Goal: Transaction & Acquisition: Book appointment/travel/reservation

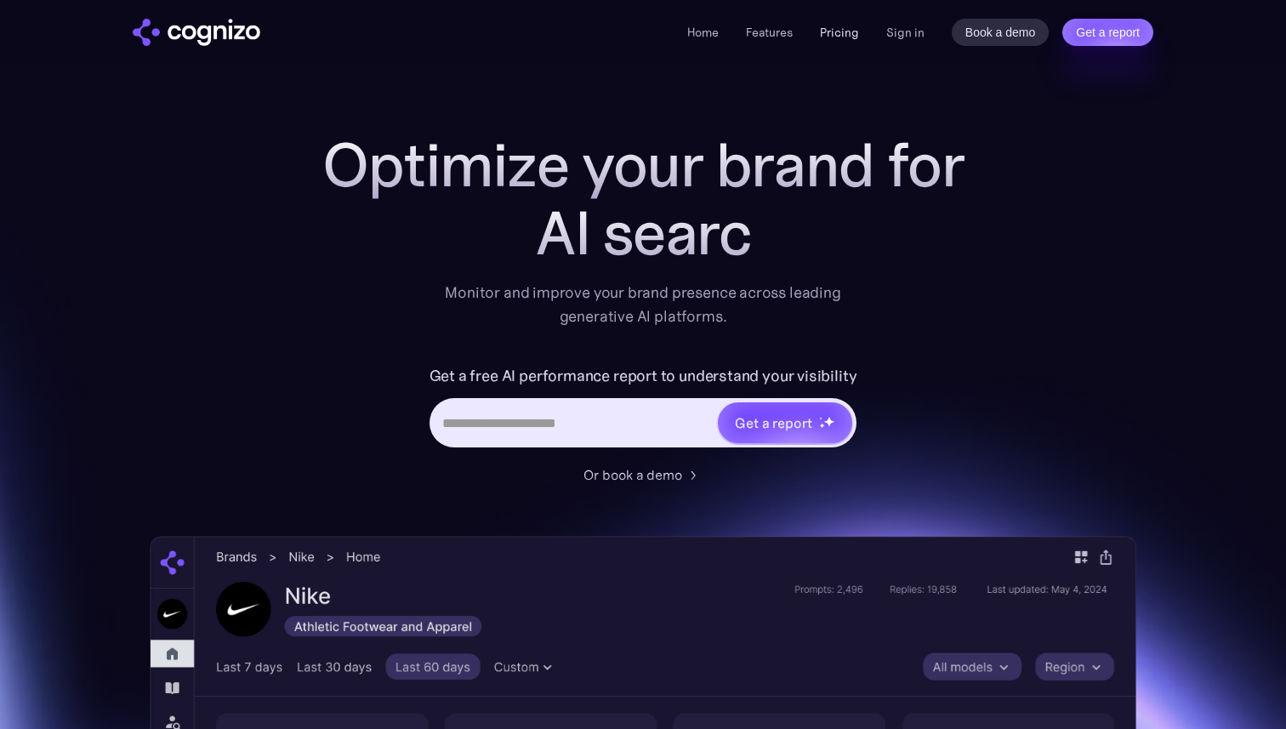
click at [854, 37] on link "Pricing" at bounding box center [839, 32] width 39 height 15
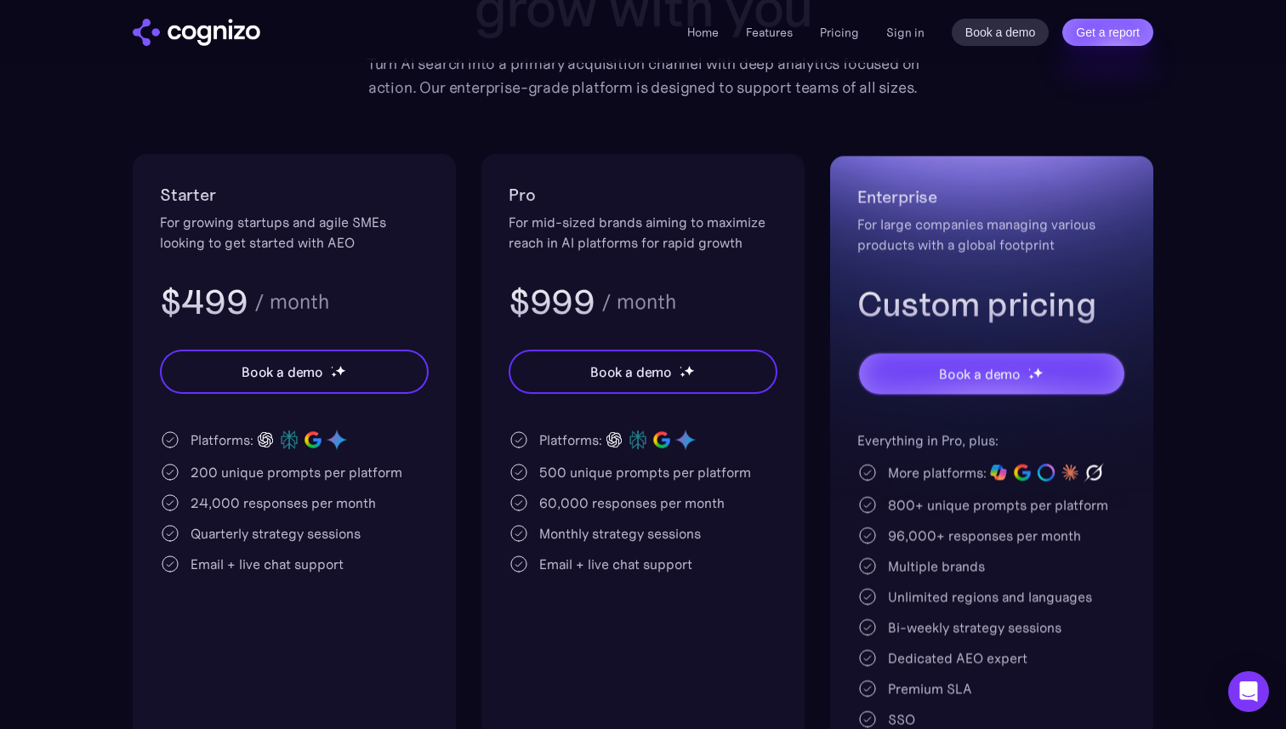
scroll to position [383, 0]
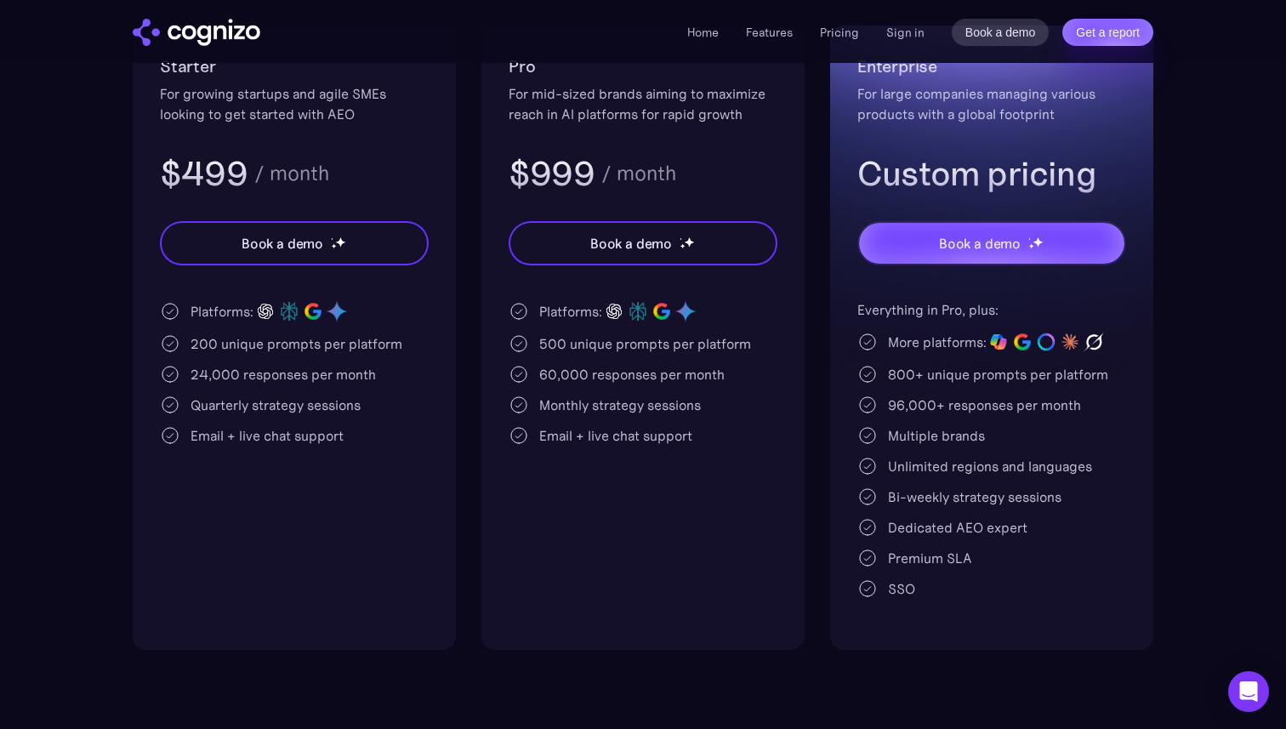
drag, startPoint x: 1044, startPoint y: 345, endPoint x: 813, endPoint y: 66, distance: 362.3
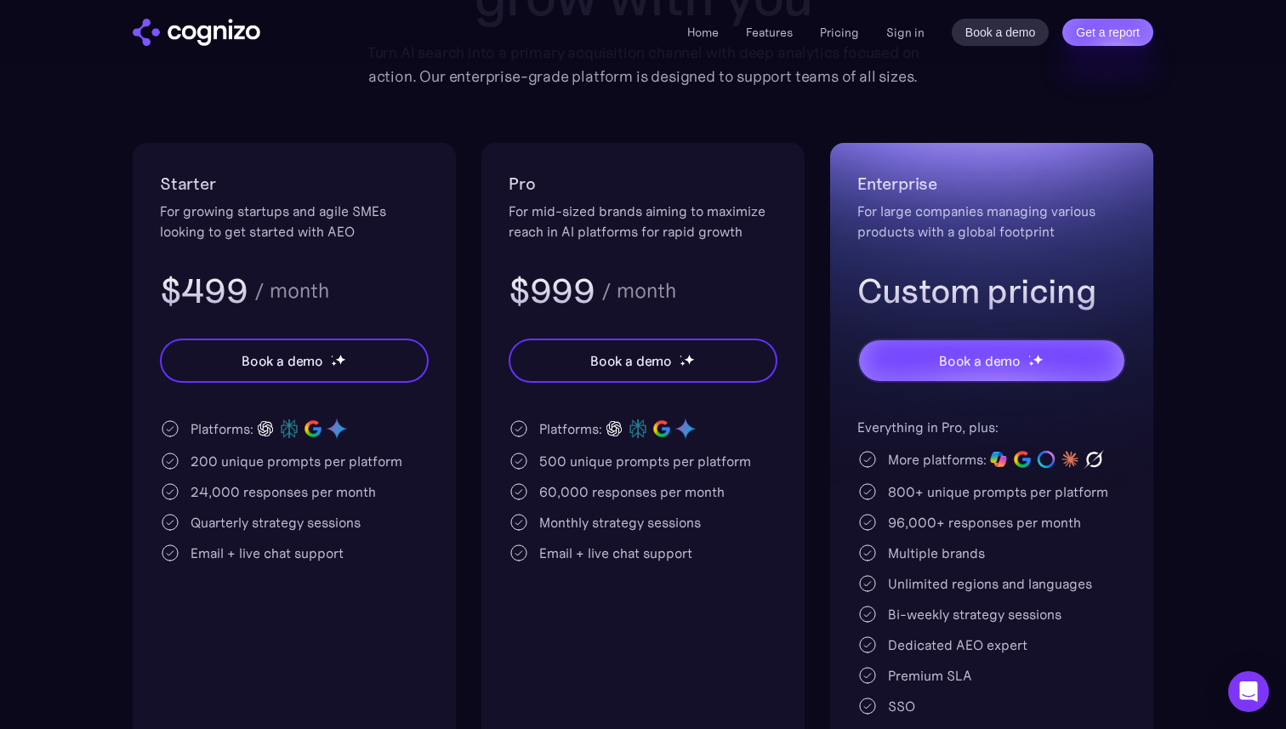
click at [795, 442] on div "Pro For mid-sized brands aiming to maximize reach in AI platforms for rapid gro…" at bounding box center [642, 455] width 323 height 624
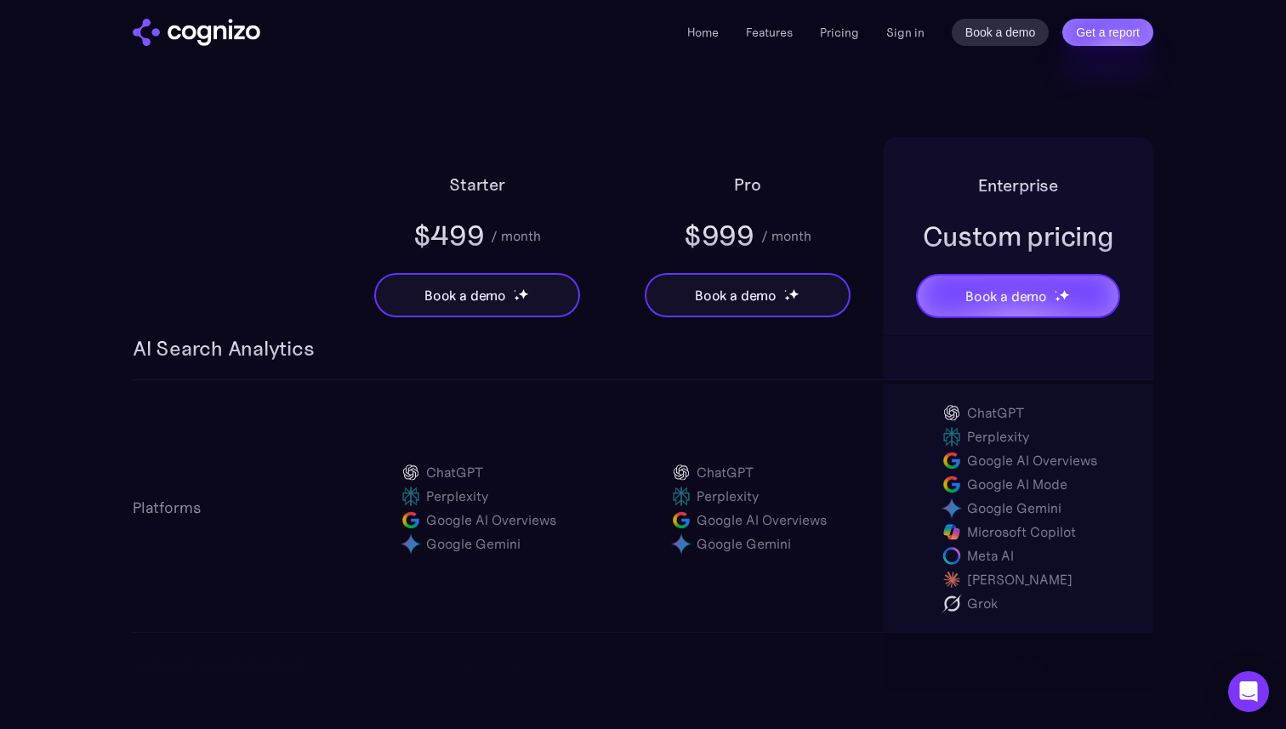
scroll to position [1061, 0]
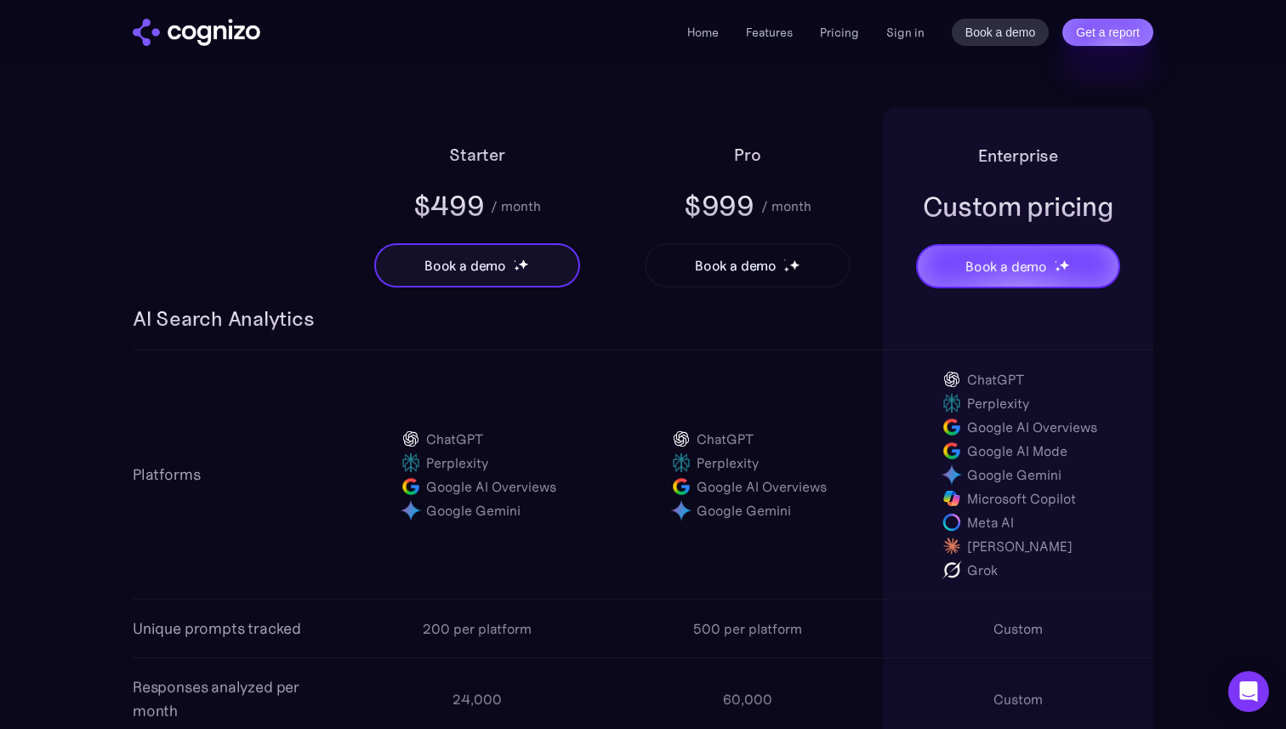
click at [783, 271] on div at bounding box center [791, 265] width 17 height 17
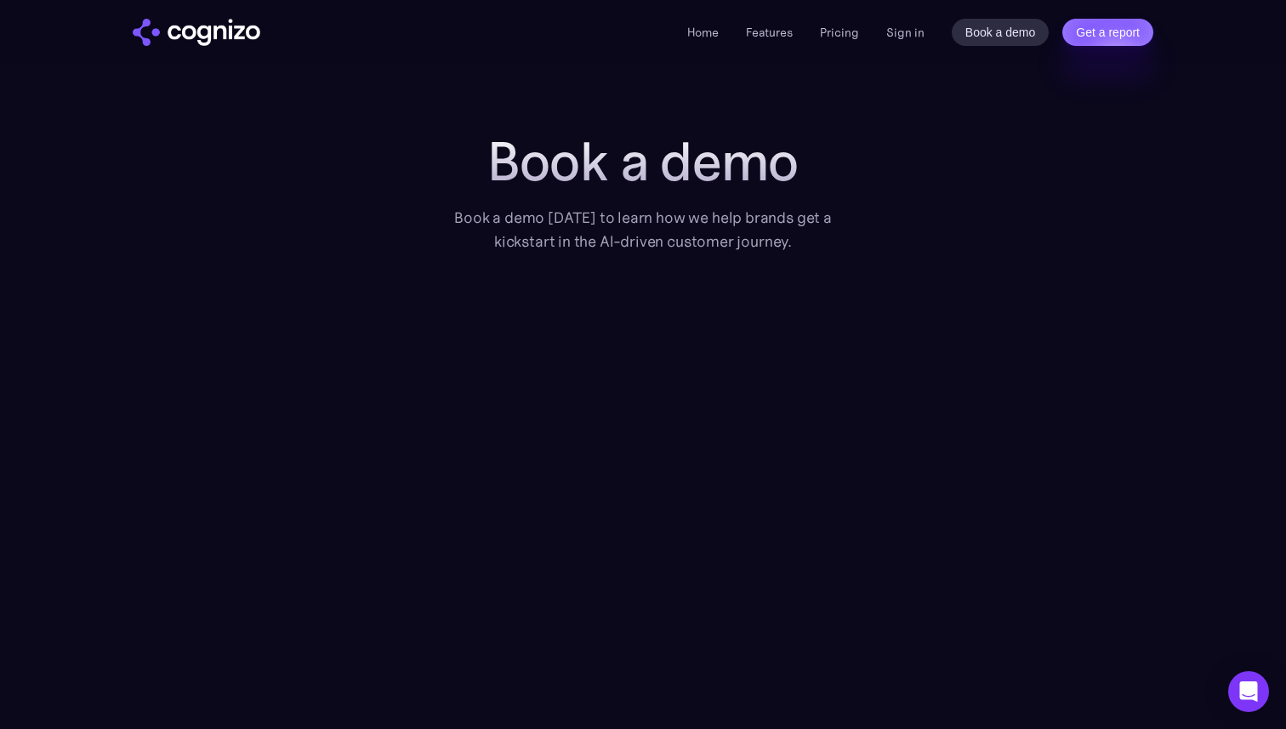
click at [545, 150] on h1 "Book a demo" at bounding box center [642, 161] width 425 height 61
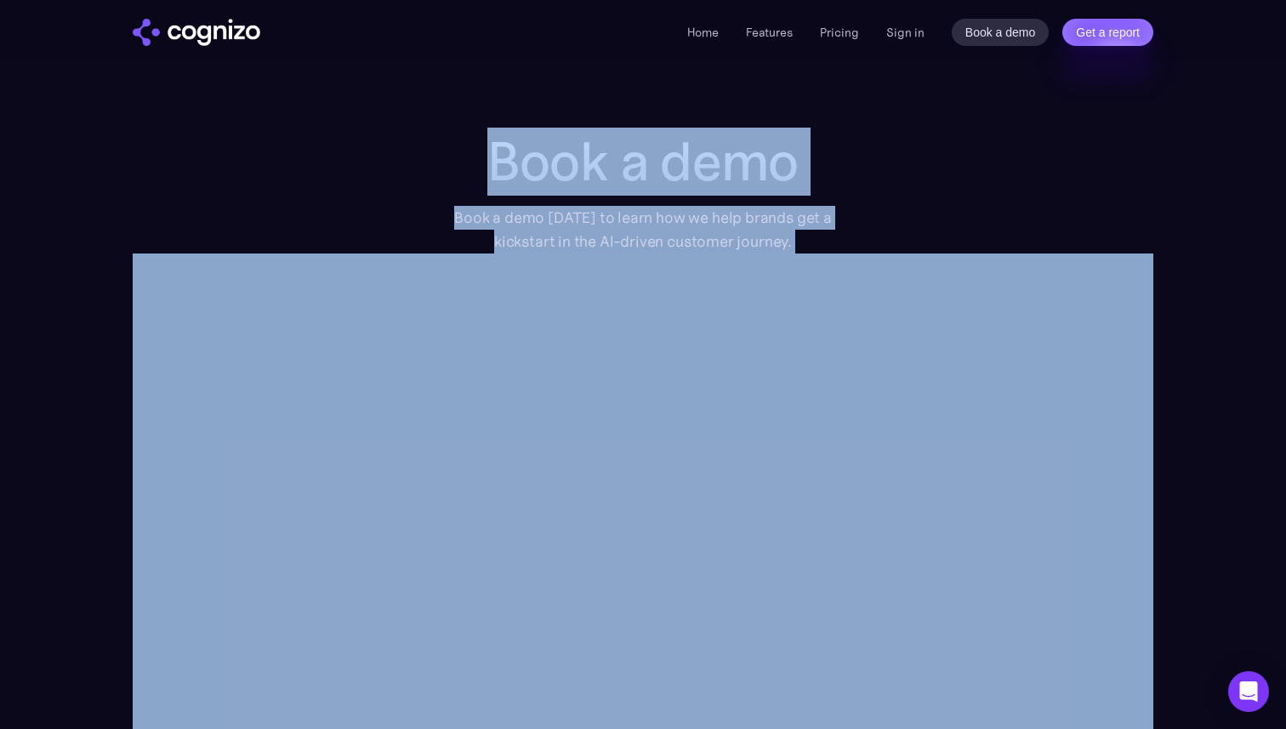
drag, startPoint x: 545, startPoint y: 150, endPoint x: 557, endPoint y: 229, distance: 80.0
click at [557, 228] on div "Book a demo Book a demo today to learn how we help brands get a kickstart in th…" at bounding box center [642, 192] width 425 height 122
click at [557, 229] on div "Book a demo [DATE] to learn how we help brands get a kickstart in the AI-driven…" at bounding box center [642, 230] width 425 height 48
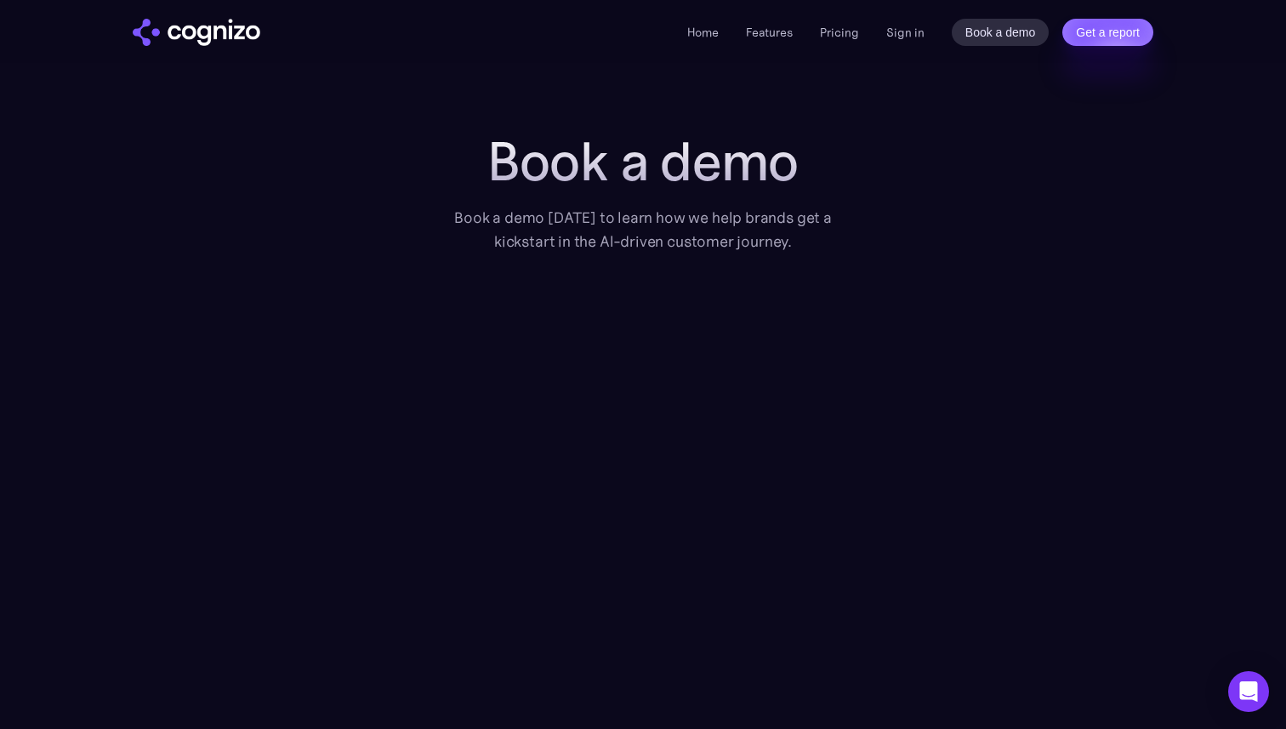
click at [213, 21] on img "home" at bounding box center [197, 32] width 128 height 27
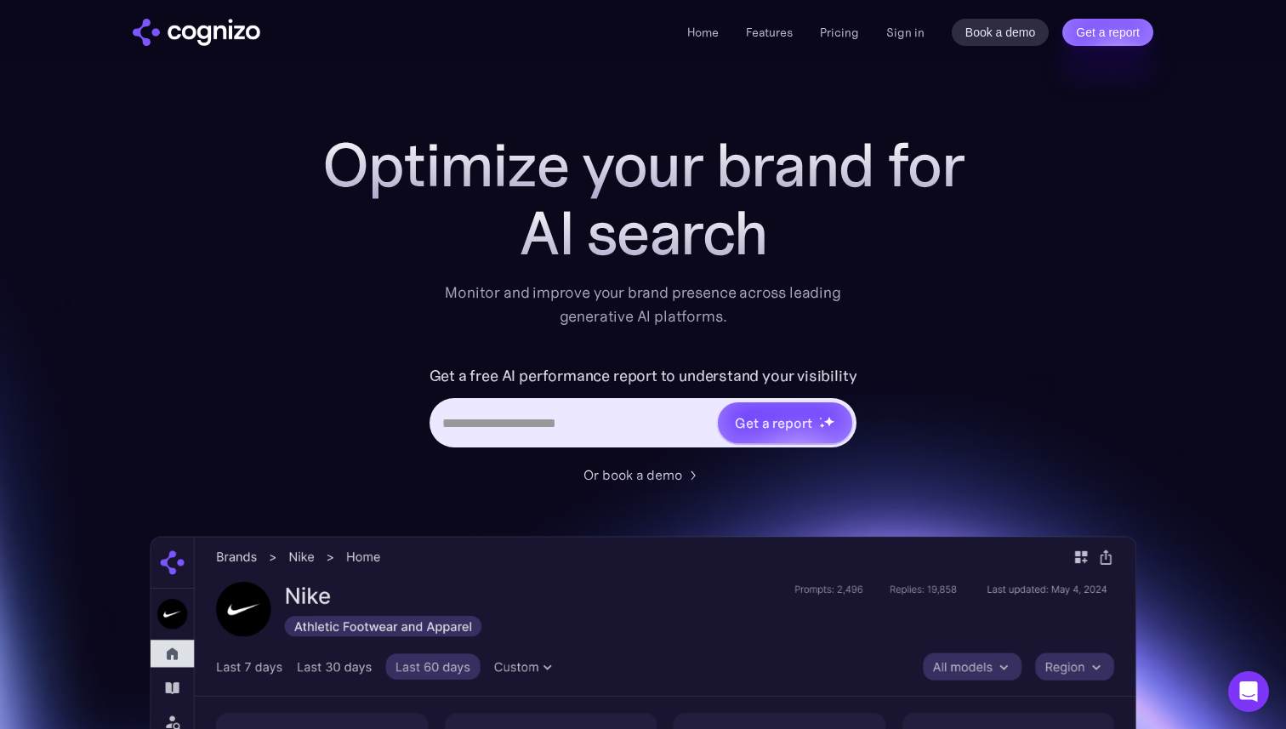
click at [599, 182] on h1 "Optimize your brand for" at bounding box center [643, 165] width 680 height 68
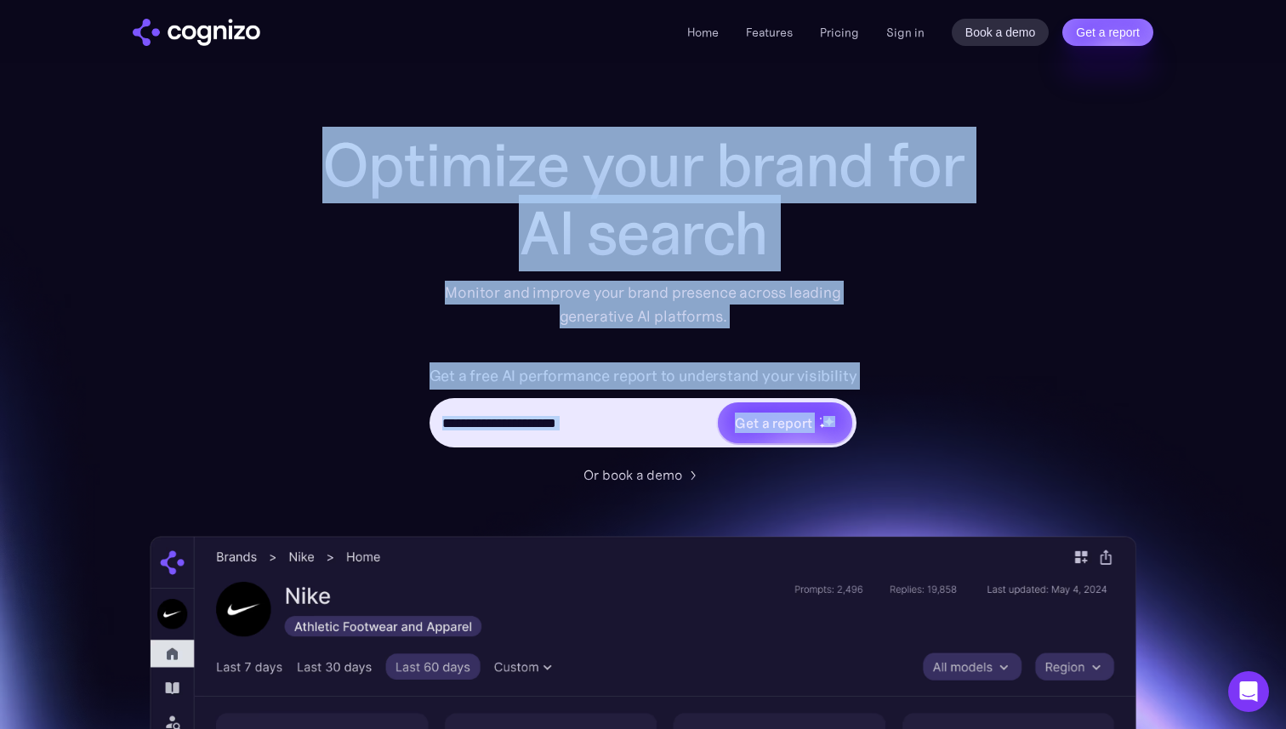
drag, startPoint x: 599, startPoint y: 182, endPoint x: 724, endPoint y: 452, distance: 298.2
click at [724, 452] on div "Optimize your brand for AI search Monitor and improve your brand presence acros…" at bounding box center [643, 308] width 680 height 354
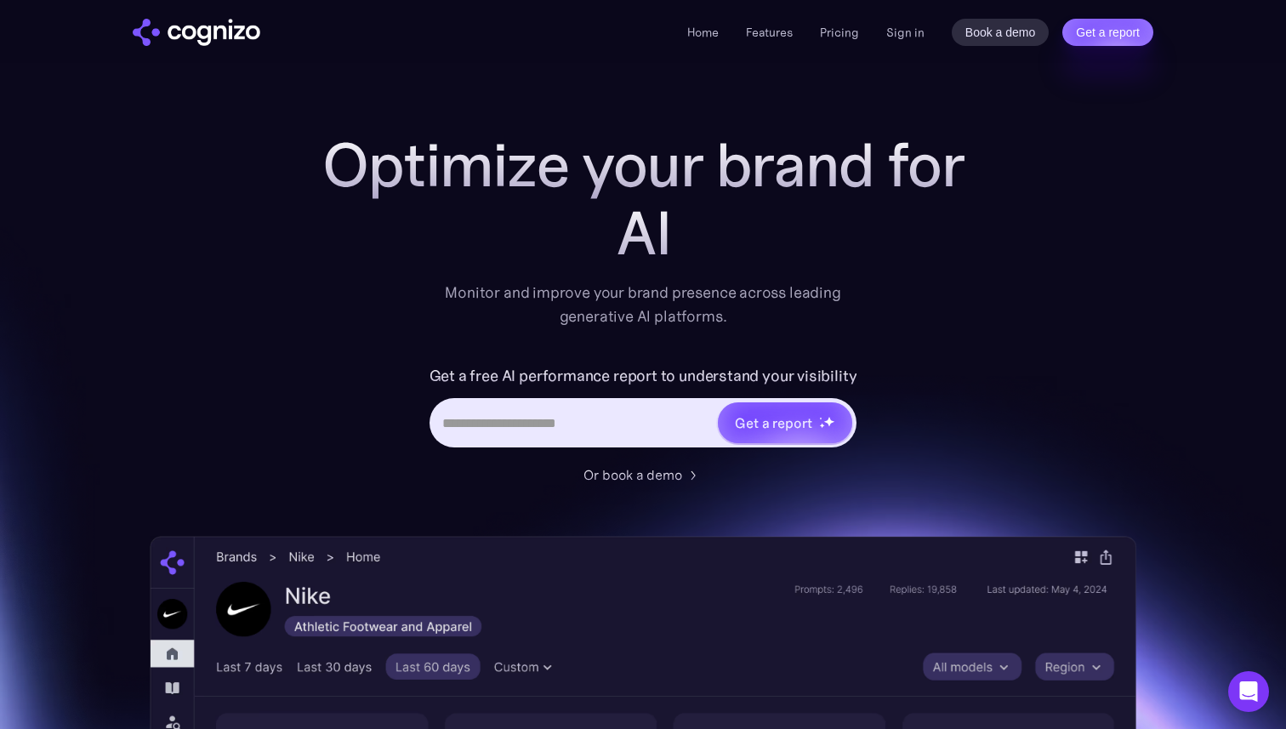
click at [941, 417] on div "Get a free AI performance report to understand your visibility Get a report" at bounding box center [643, 413] width 680 height 102
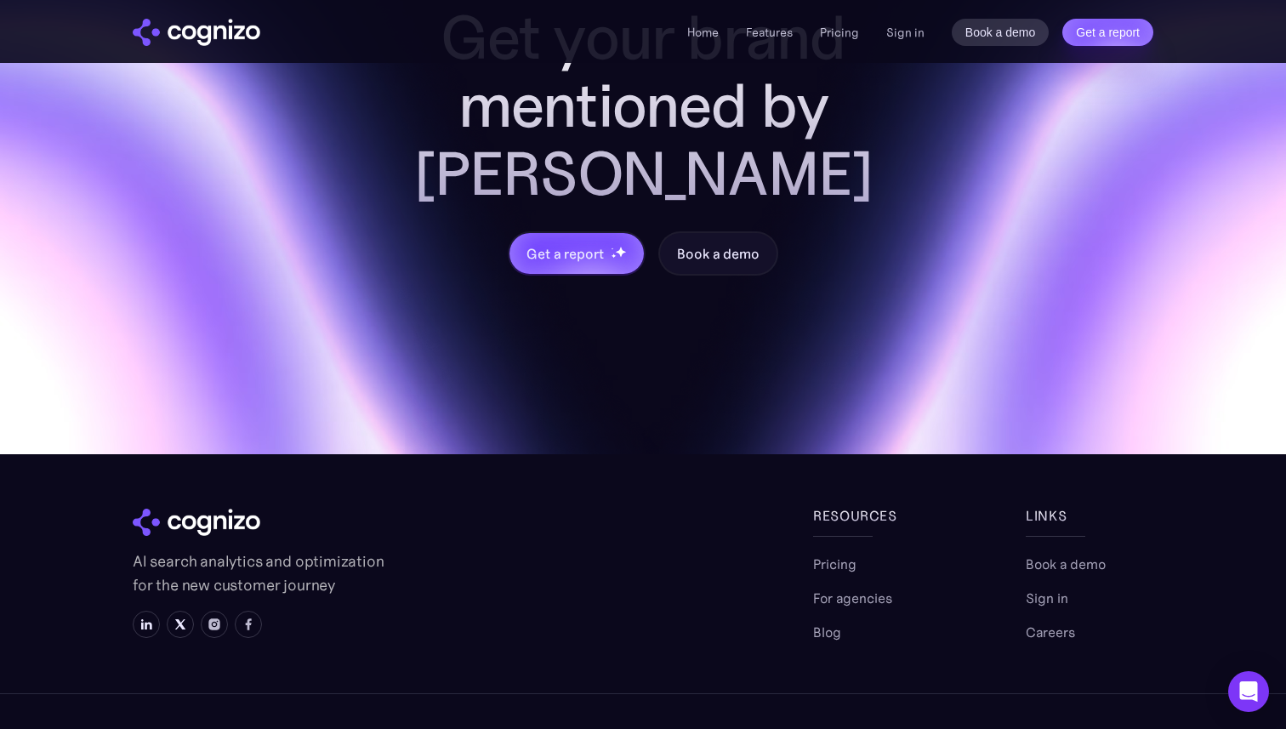
scroll to position [6762, 0]
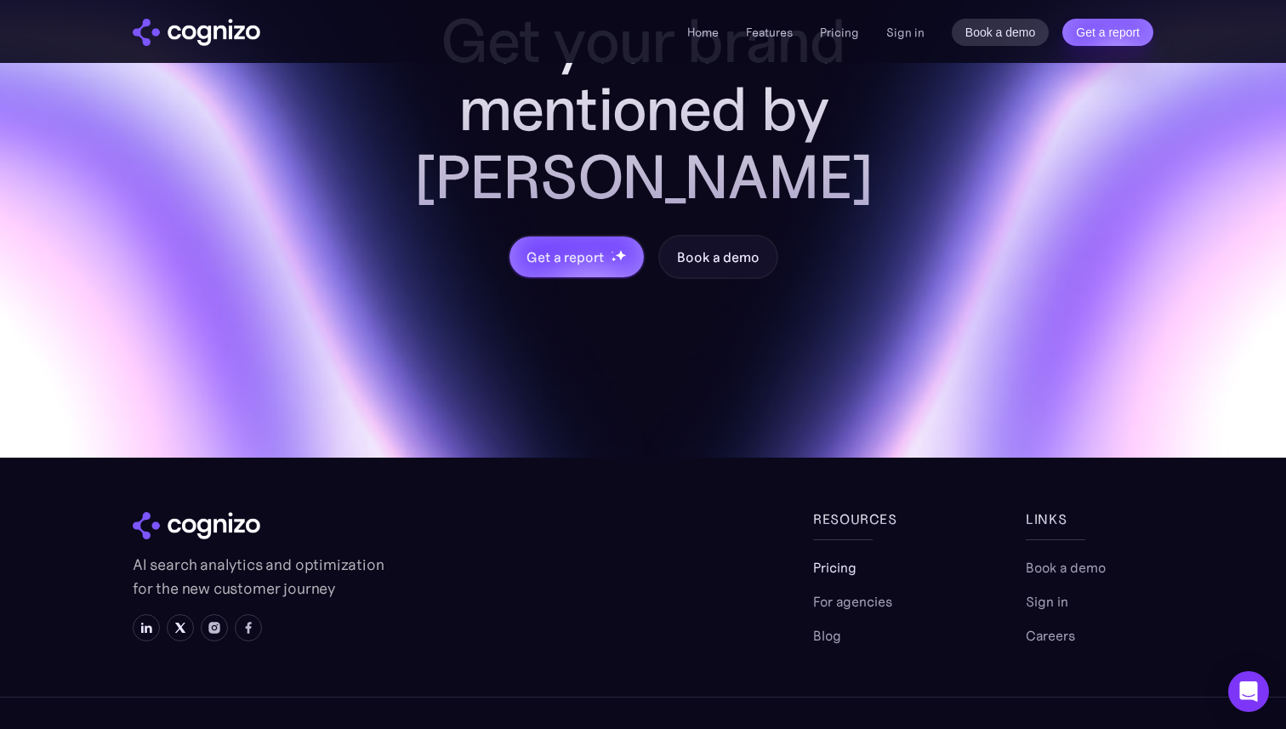
click at [840, 557] on link "Pricing" at bounding box center [834, 567] width 43 height 20
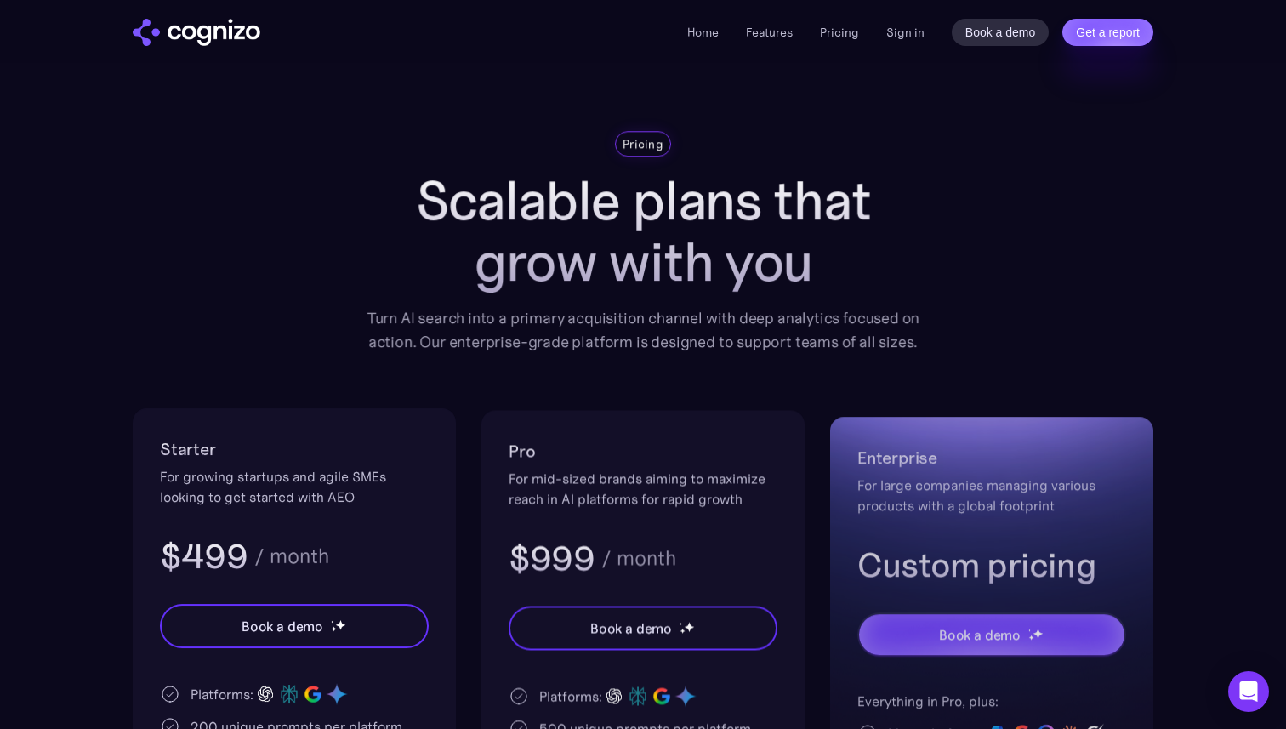
click at [505, 190] on h1 "Scalable plans that grow with you" at bounding box center [642, 231] width 577 height 122
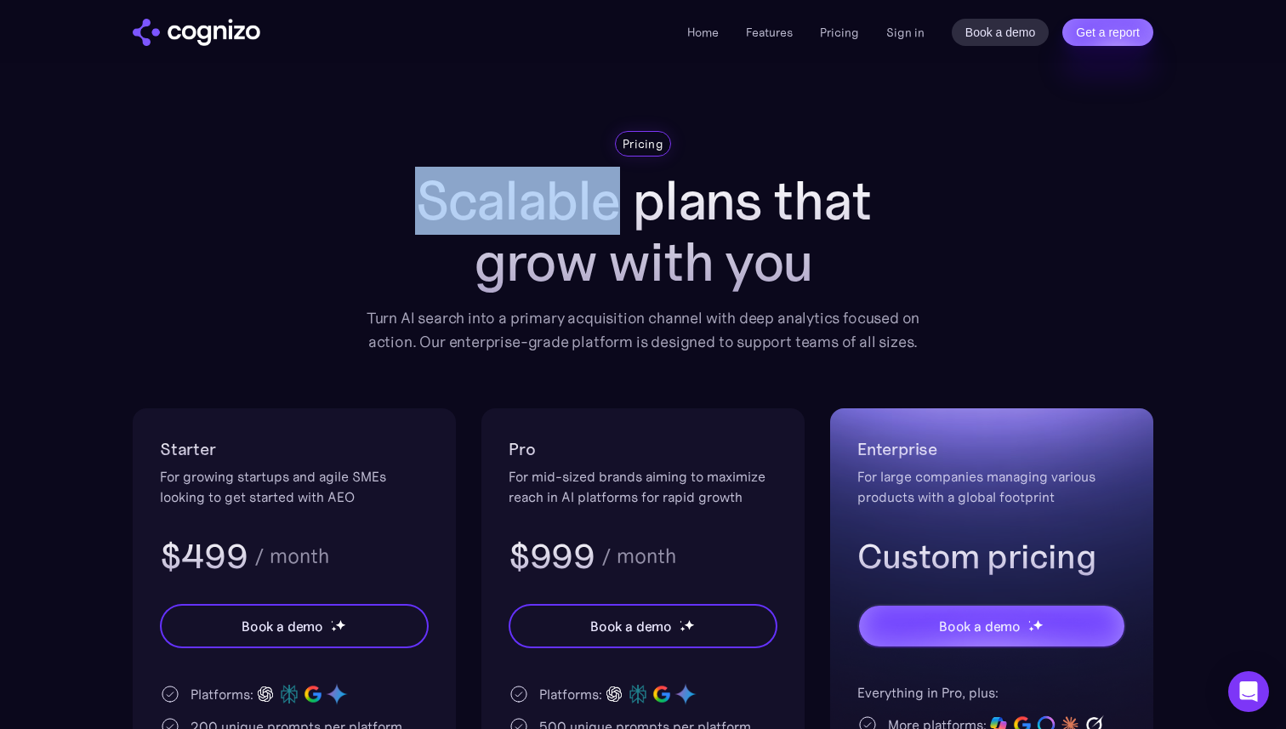
click at [505, 190] on h1 "Scalable plans that grow with you" at bounding box center [643, 231] width 578 height 122
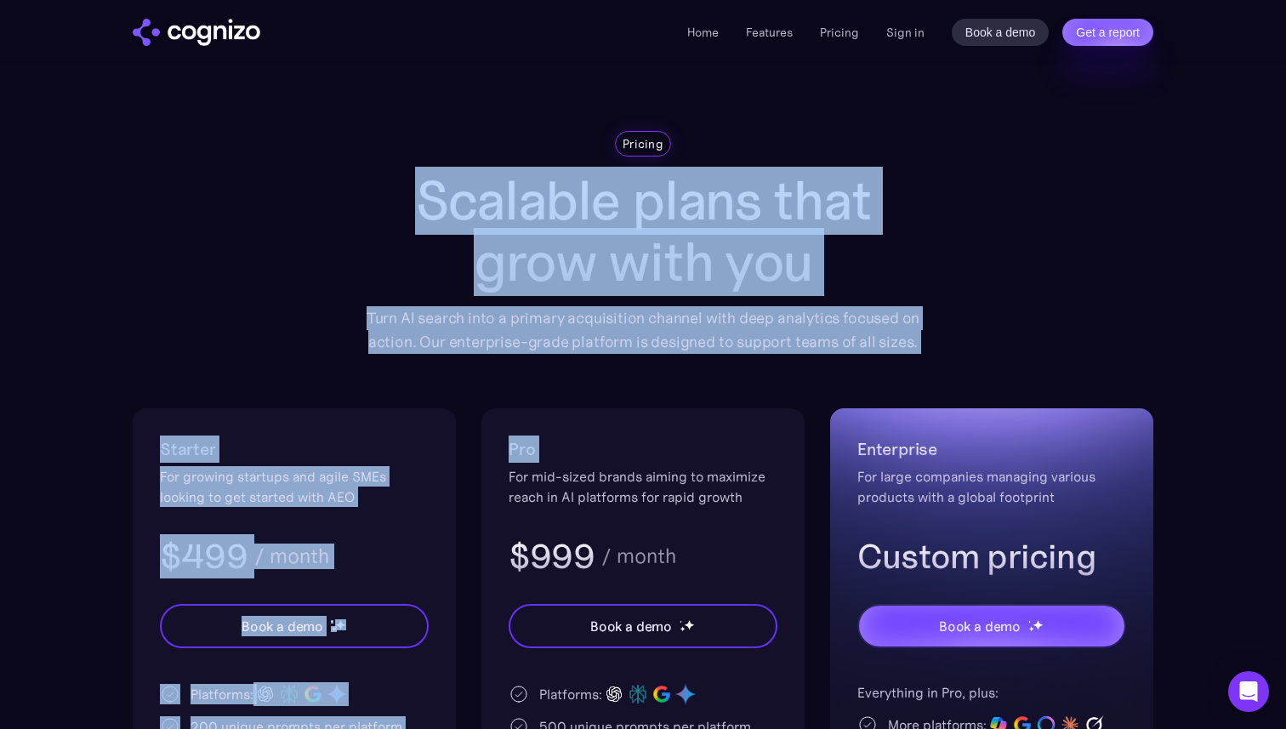
drag, startPoint x: 505, startPoint y: 190, endPoint x: 611, endPoint y: 377, distance: 215.9
click at [611, 377] on div "Pricing Scalable plans that grow with you Turn AI search into a primary acquisi…" at bounding box center [643, 581] width 1020 height 901
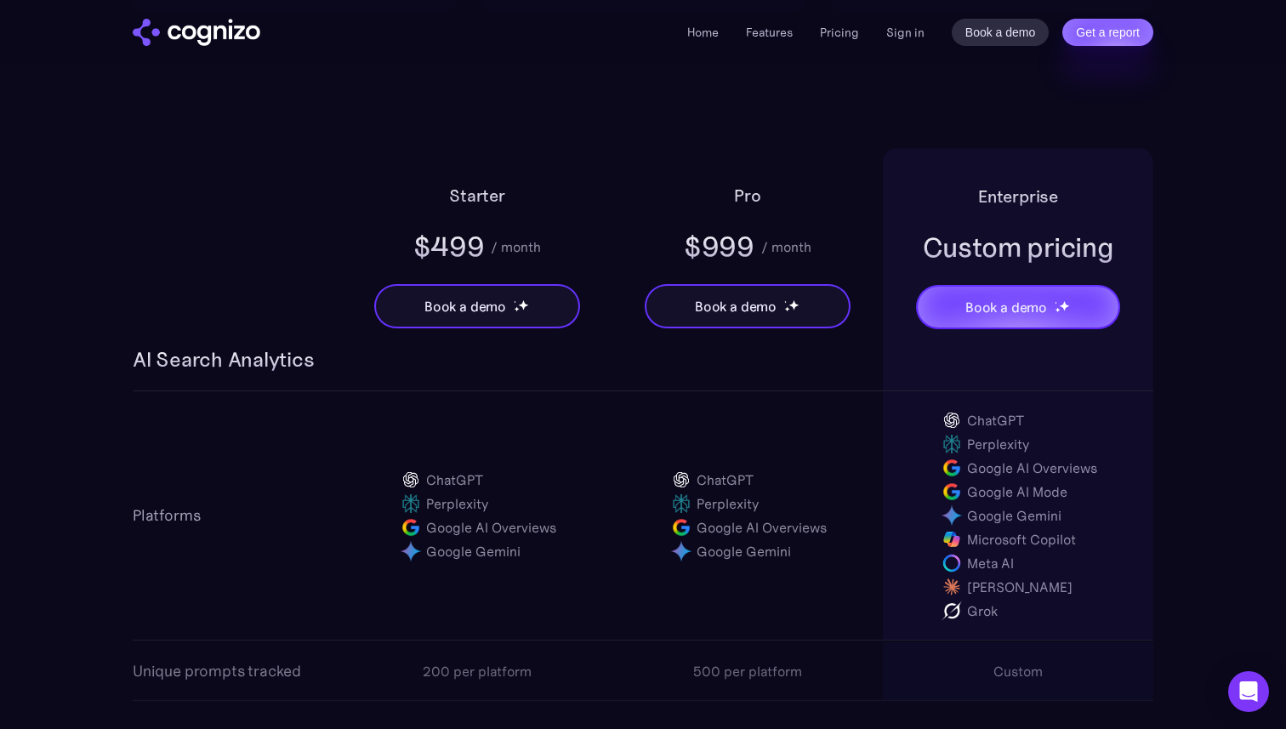
scroll to position [1022, 0]
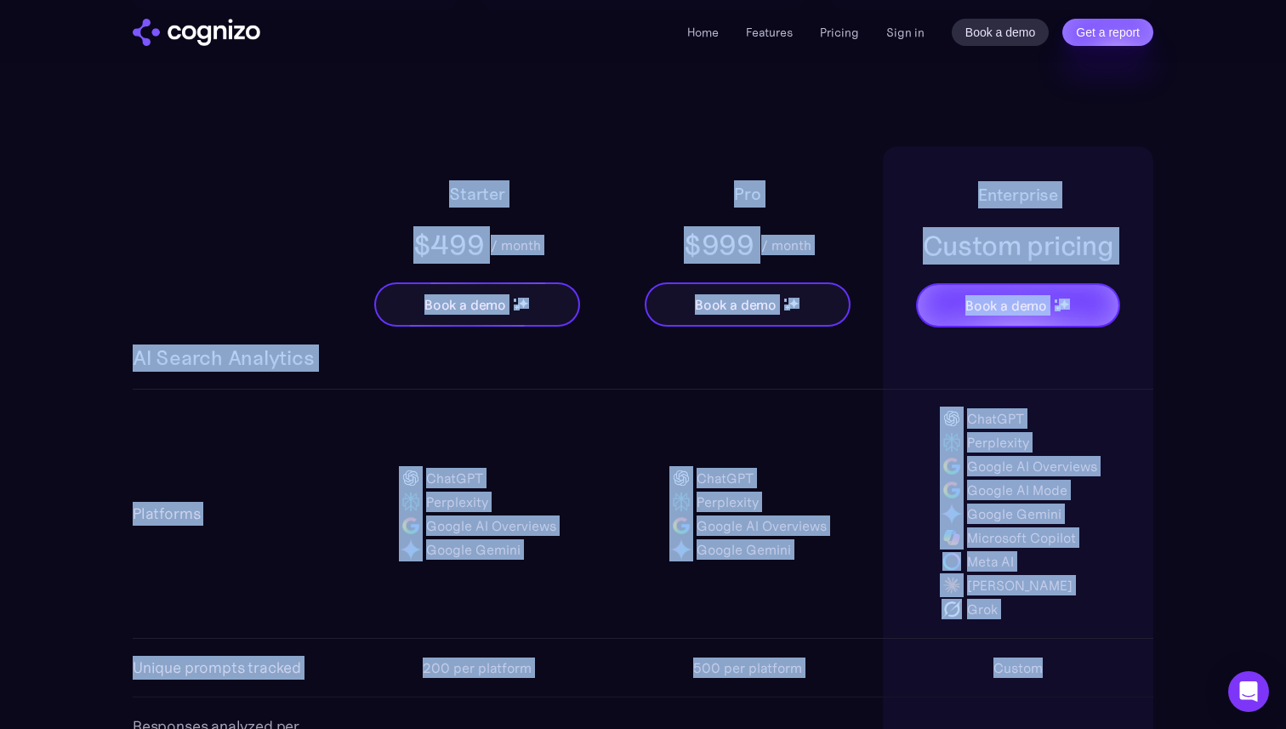
drag, startPoint x: 441, startPoint y: 180, endPoint x: 1219, endPoint y: 693, distance: 931.7
click at [1064, 618] on div "Grok" at bounding box center [1017, 609] width 157 height 24
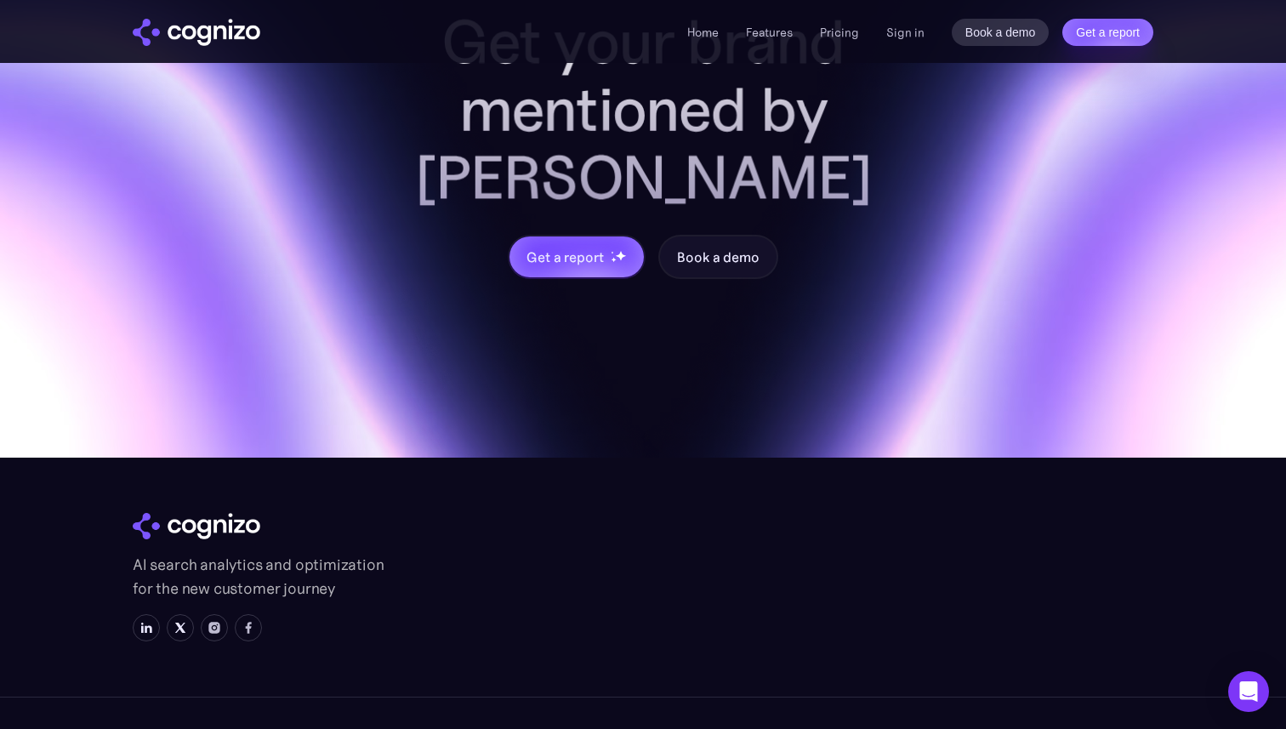
scroll to position [5157, 0]
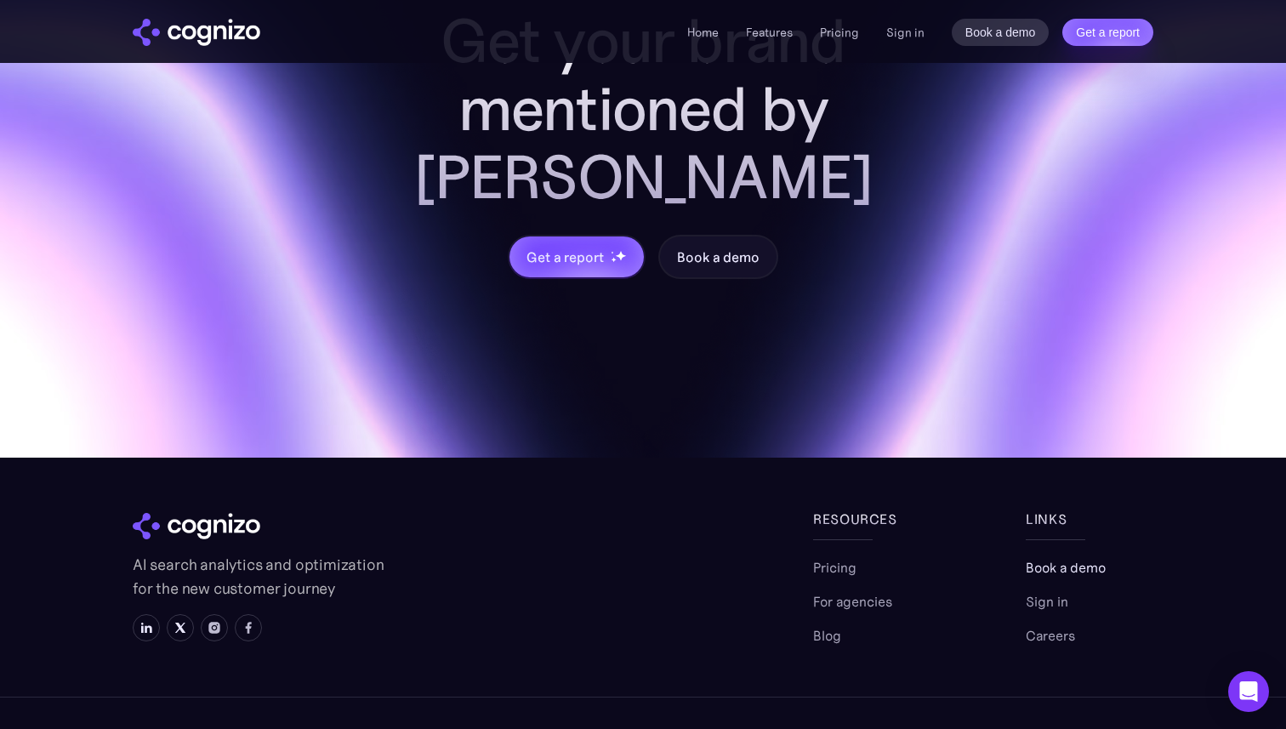
click at [1064, 557] on link "Book a demo" at bounding box center [1065, 567] width 80 height 20
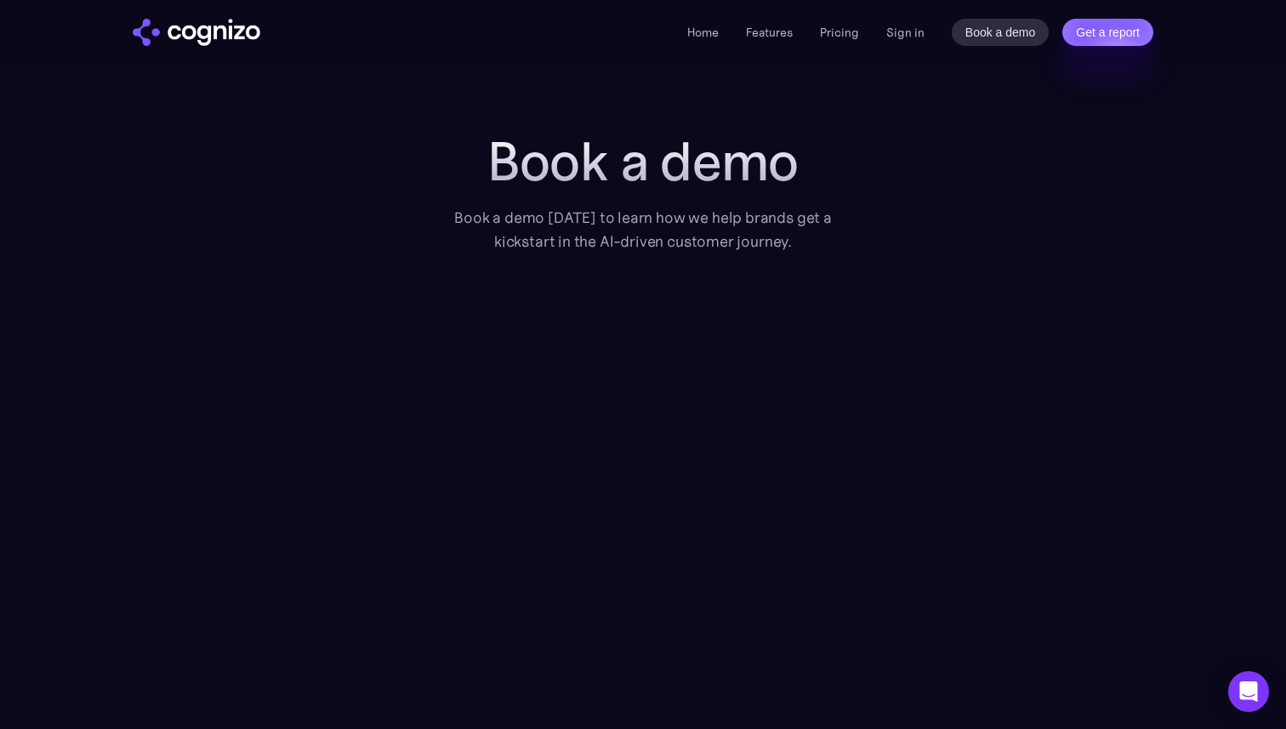
click at [550, 141] on h1 "Book a demo" at bounding box center [642, 161] width 425 height 61
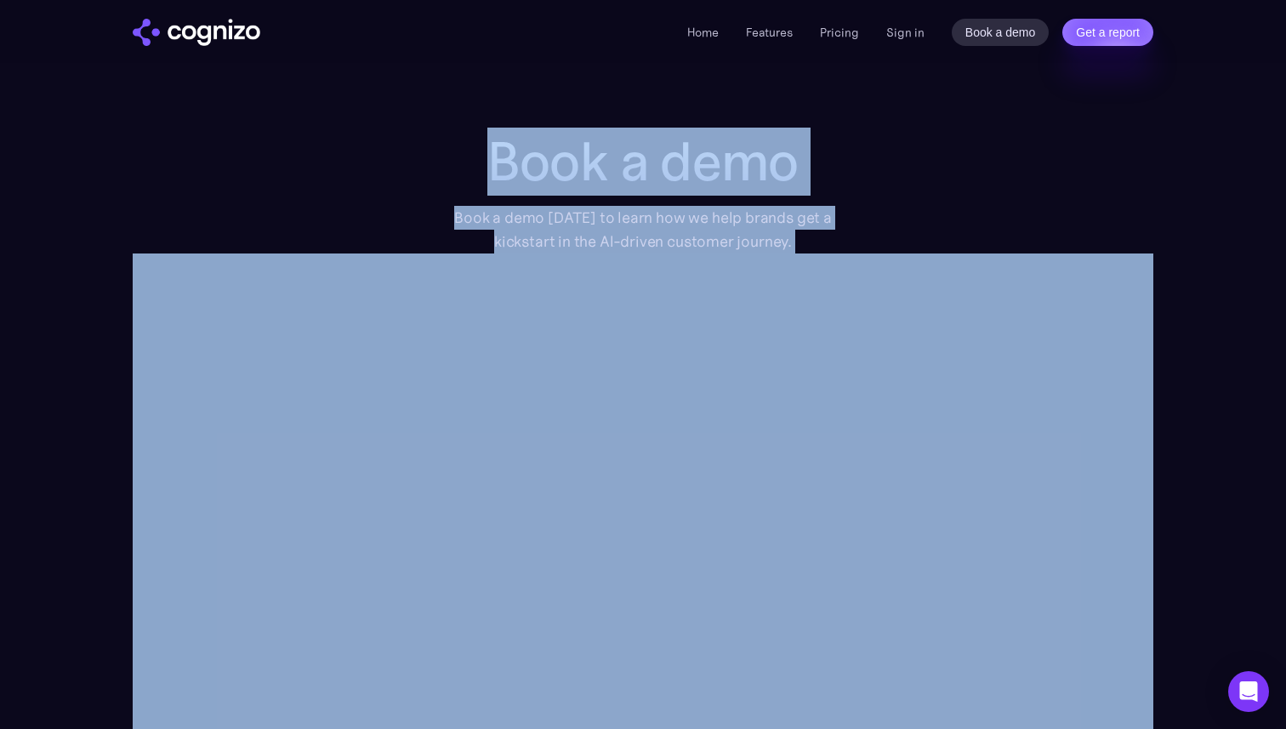
drag, startPoint x: 550, startPoint y: 141, endPoint x: 687, endPoint y: 253, distance: 177.0
click at [720, 180] on h1 "Book a demo" at bounding box center [642, 161] width 425 height 61
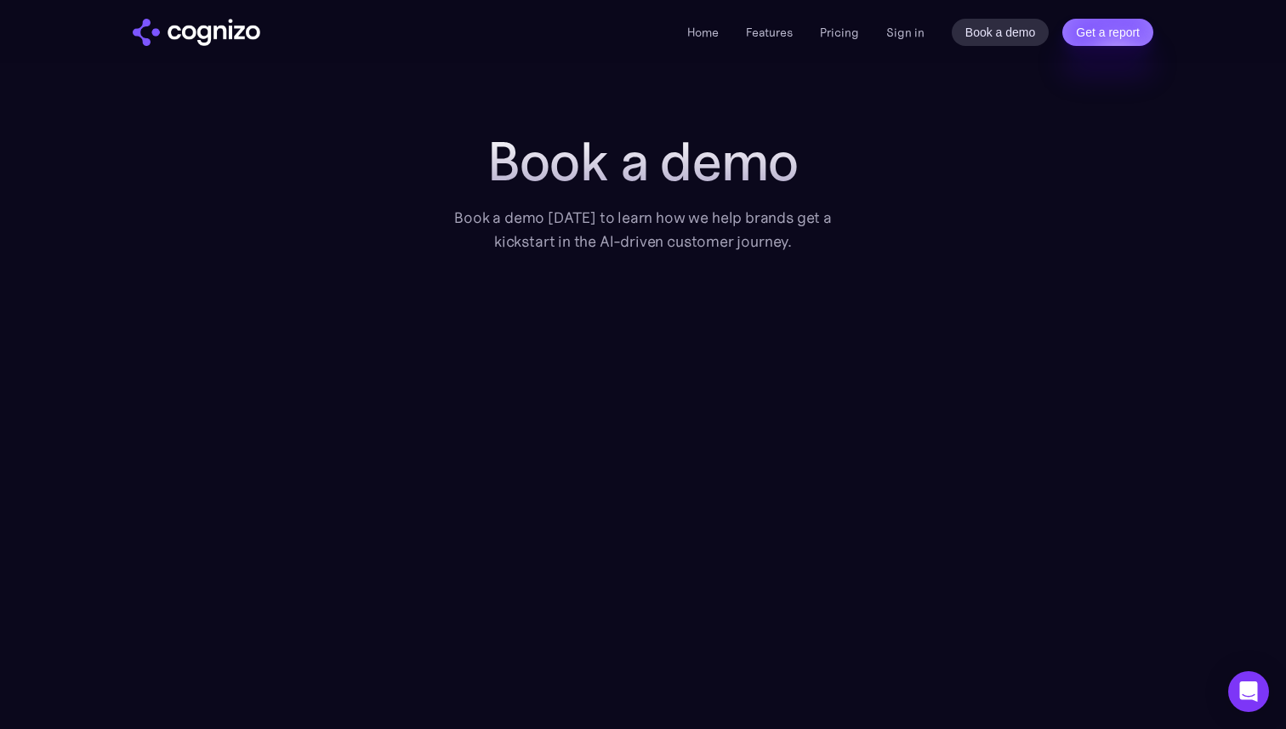
click at [951, 162] on div "Book a demo Book a demo [DATE] to learn how we help brands get a kickstart in t…" at bounding box center [643, 498] width 1020 height 735
click at [169, 36] on img "home" at bounding box center [197, 32] width 128 height 27
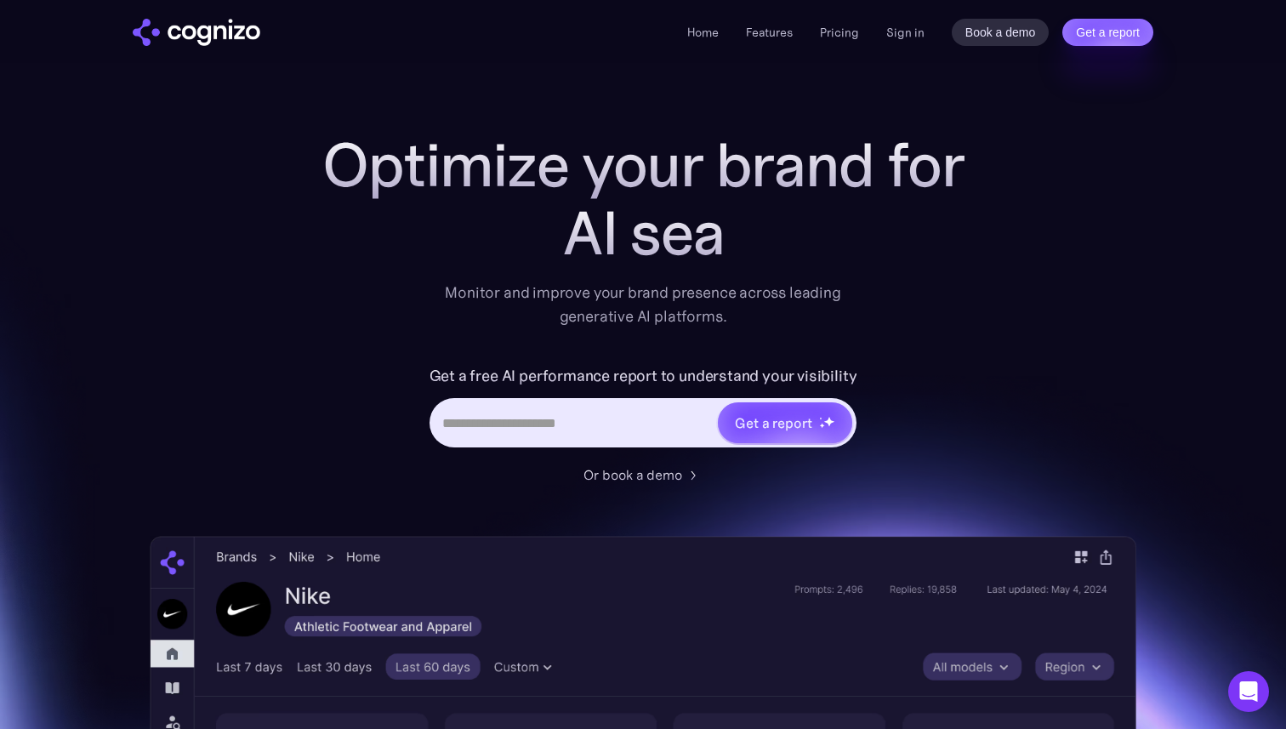
click at [342, 168] on h1 "Optimize your brand for" at bounding box center [643, 165] width 680 height 68
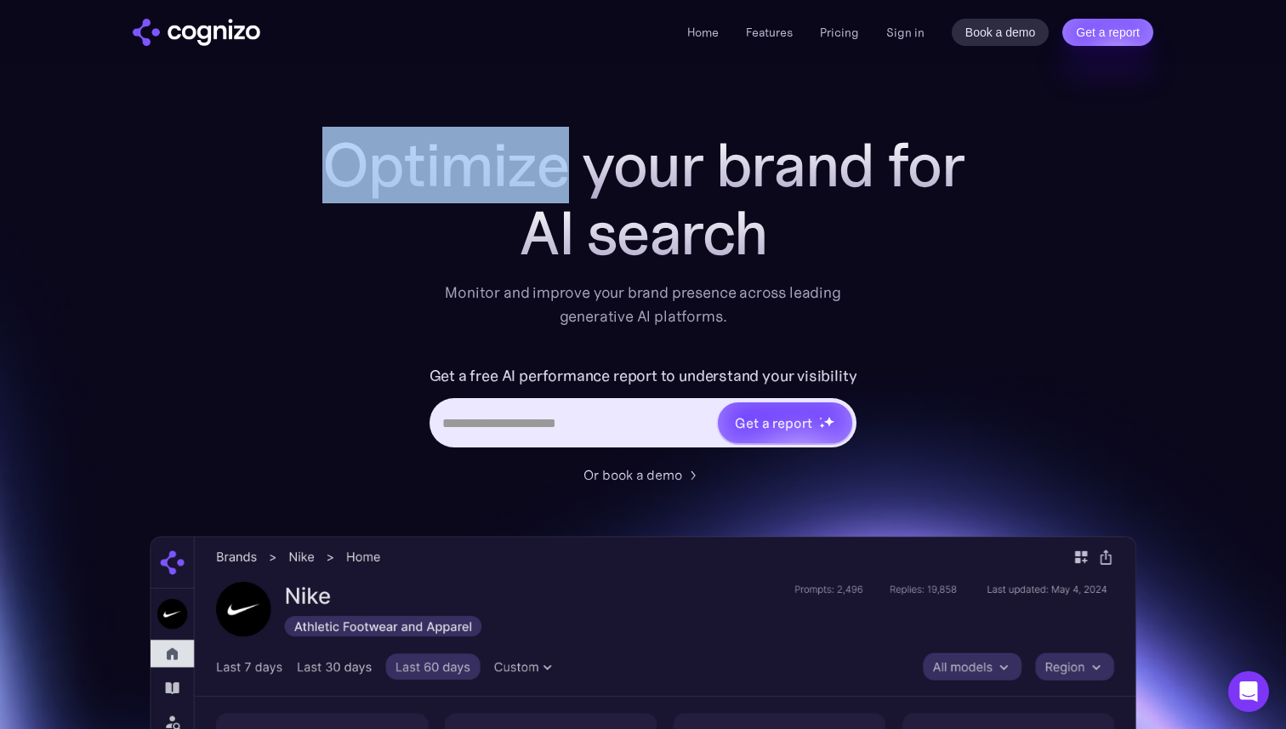
click at [342, 168] on h1 "Optimize your brand for" at bounding box center [643, 165] width 680 height 68
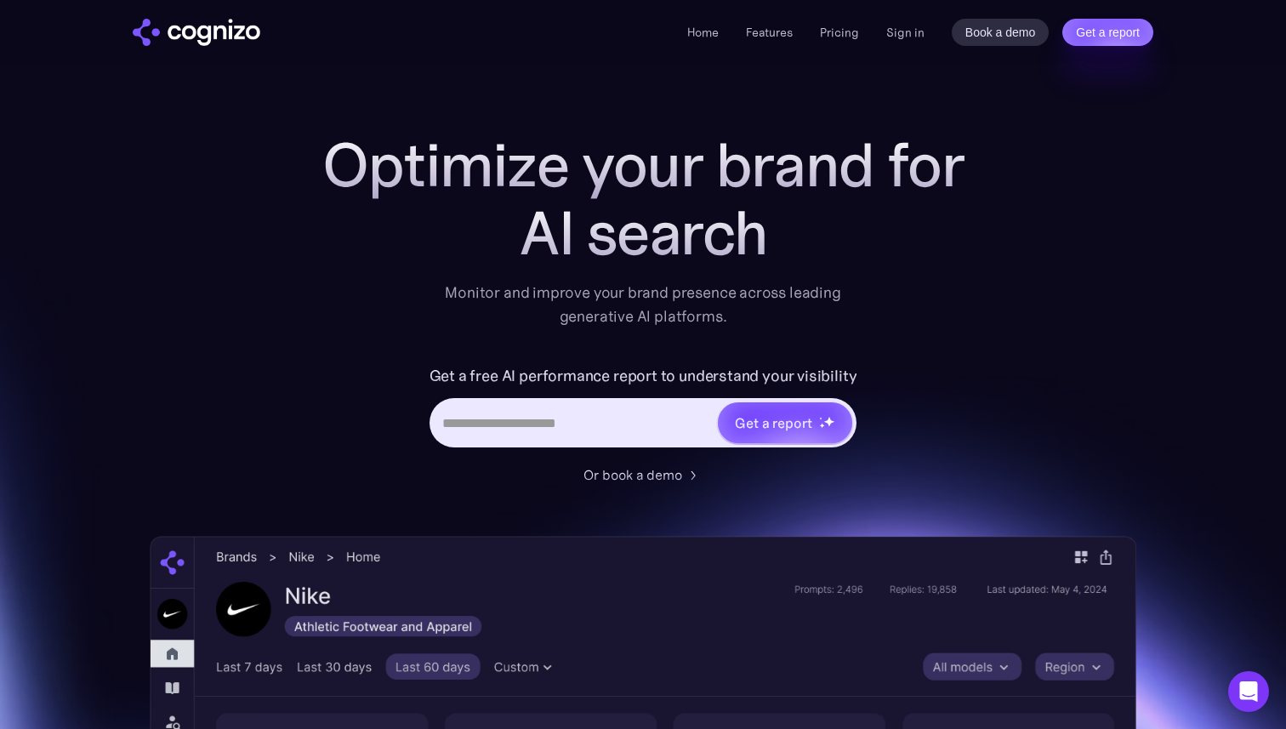
drag, startPoint x: 342, startPoint y: 168, endPoint x: 784, endPoint y: 542, distance: 579.2
click at [784, 542] on div "Optimize your brand for AI search Monitor and improve your brand presence acros…" at bounding box center [643, 689] width 986 height 1117
click at [1024, 374] on div "Optimize your brand for AI sear Monitor and improve your brand presence across …" at bounding box center [643, 689] width 986 height 1117
click at [643, 478] on div "Or book a demo" at bounding box center [632, 474] width 99 height 20
